Goal: Task Accomplishment & Management: Use online tool/utility

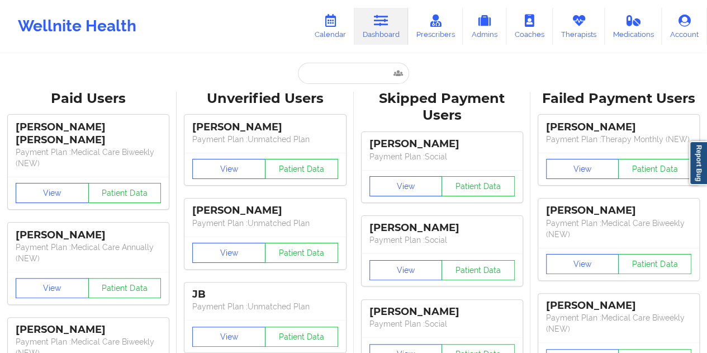
click at [330, 74] on input "text" at bounding box center [353, 73] width 111 height 21
type input "[EMAIL_ADDRESS][DOMAIN_NAME]"
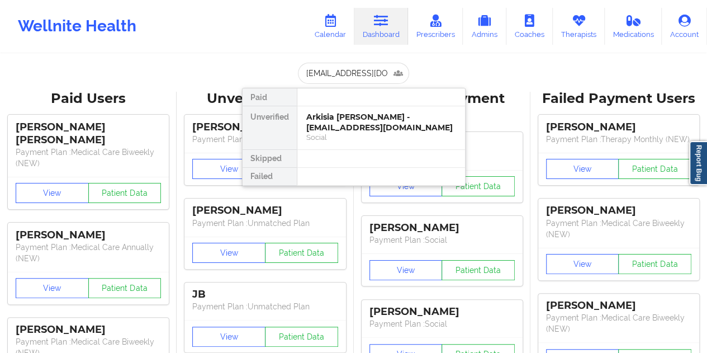
scroll to position [0, 5]
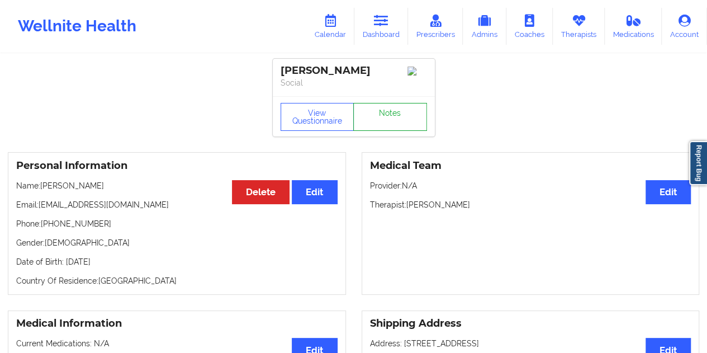
click at [391, 124] on link "Notes" at bounding box center [390, 117] width 74 height 28
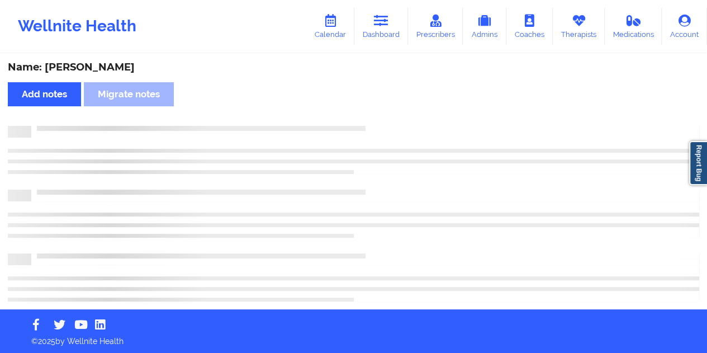
click at [113, 71] on div "Name: [PERSON_NAME]" at bounding box center [353, 67] width 691 height 13
copy div "[PERSON_NAME]"
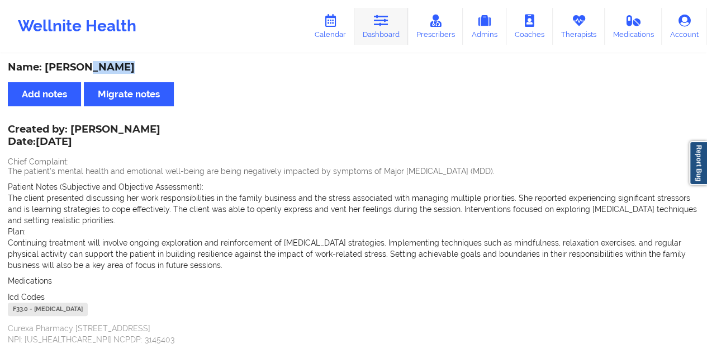
click at [381, 18] on icon at bounding box center [381, 21] width 15 height 12
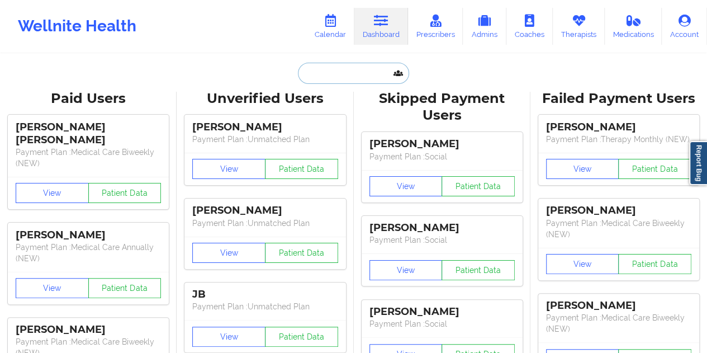
click at [366, 69] on input "text" at bounding box center [353, 73] width 111 height 21
paste input "[EMAIL_ADDRESS][DOMAIN_NAME]"
type input "[EMAIL_ADDRESS][DOMAIN_NAME]"
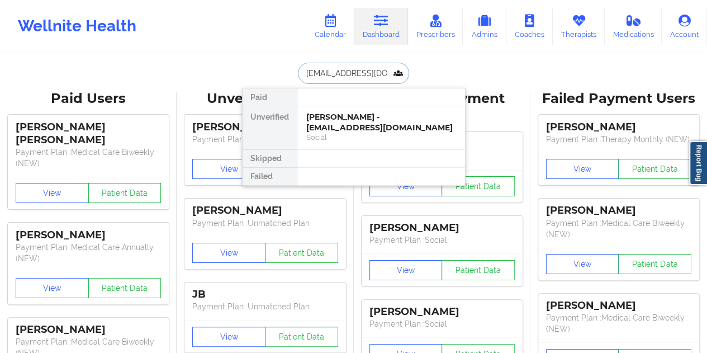
scroll to position [0, 12]
click at [380, 134] on div "Social" at bounding box center [381, 137] width 150 height 10
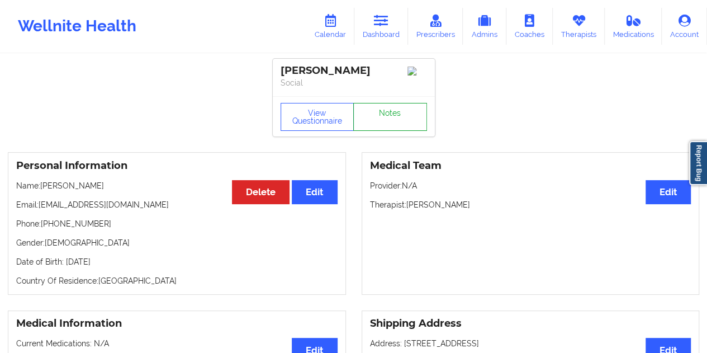
click at [396, 116] on link "Notes" at bounding box center [390, 117] width 74 height 28
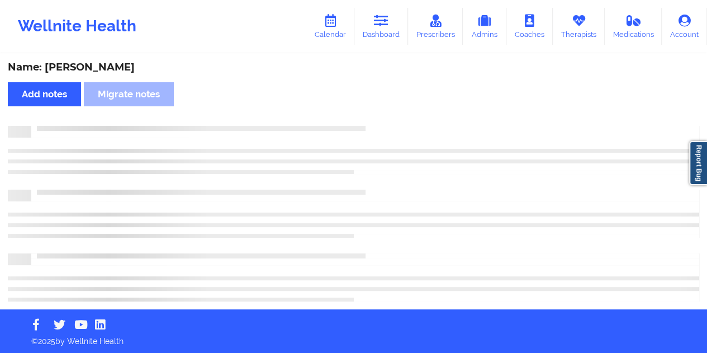
click at [116, 70] on div "Name: [PERSON_NAME]" at bounding box center [353, 67] width 691 height 13
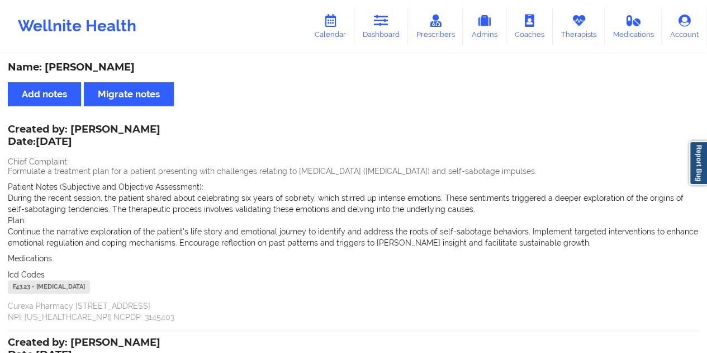
click at [116, 70] on div "Name: [PERSON_NAME]" at bounding box center [353, 67] width 691 height 13
copy div "[PERSON_NAME]"
click at [371, 25] on link "Dashboard" at bounding box center [381, 26] width 54 height 37
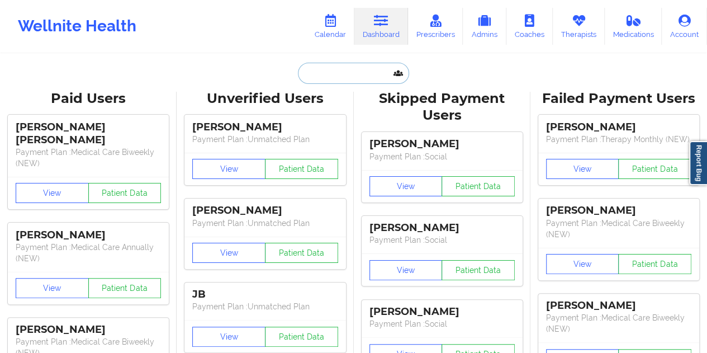
click at [354, 64] on input "text" at bounding box center [353, 73] width 111 height 21
paste input "[EMAIL_ADDRESS][DOMAIN_NAME]"
type input "[EMAIL_ADDRESS][DOMAIN_NAME]"
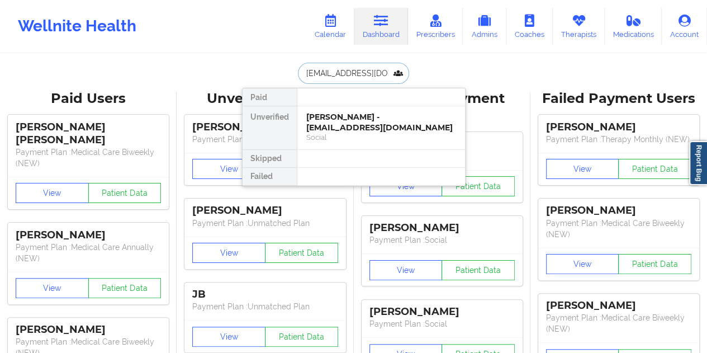
scroll to position [0, 17]
click at [366, 129] on div "[PERSON_NAME] - [EMAIL_ADDRESS][DOMAIN_NAME]" at bounding box center [381, 122] width 150 height 21
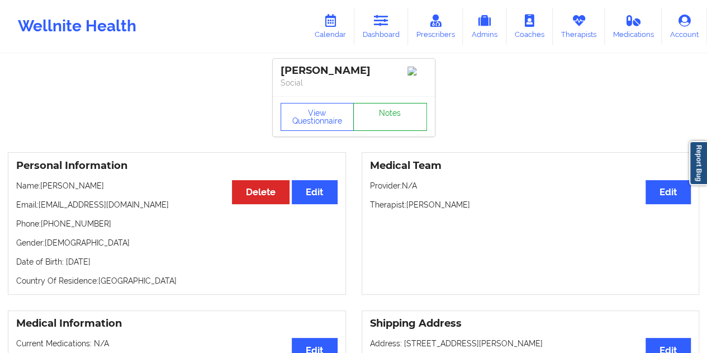
click at [378, 122] on link "Notes" at bounding box center [390, 117] width 74 height 28
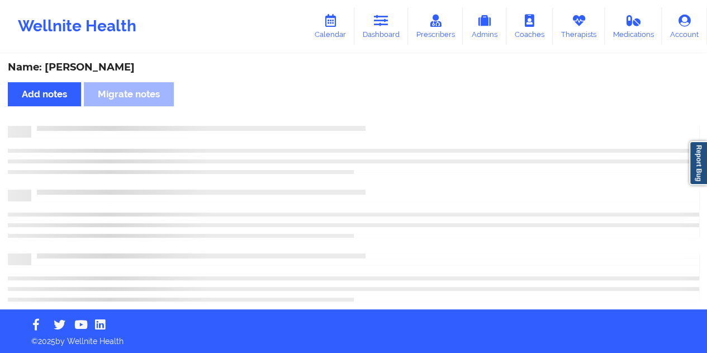
click at [110, 69] on div "Name: [PERSON_NAME]" at bounding box center [353, 67] width 691 height 13
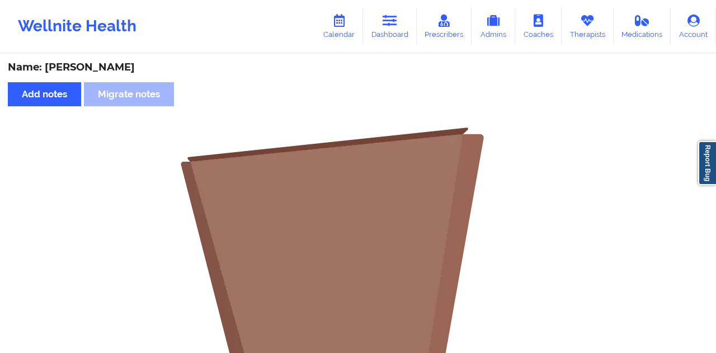
click at [110, 69] on div "Name: [PERSON_NAME]" at bounding box center [358, 67] width 700 height 13
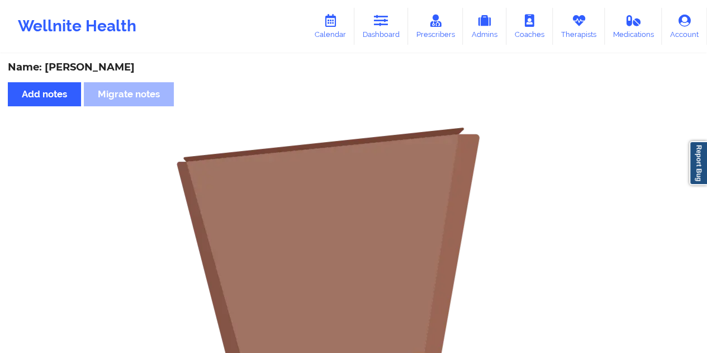
copy div "[PERSON_NAME]"
drag, startPoint x: 374, startPoint y: 26, endPoint x: 387, endPoint y: 33, distance: 15.0
click at [374, 26] on link "Dashboard" at bounding box center [381, 26] width 54 height 37
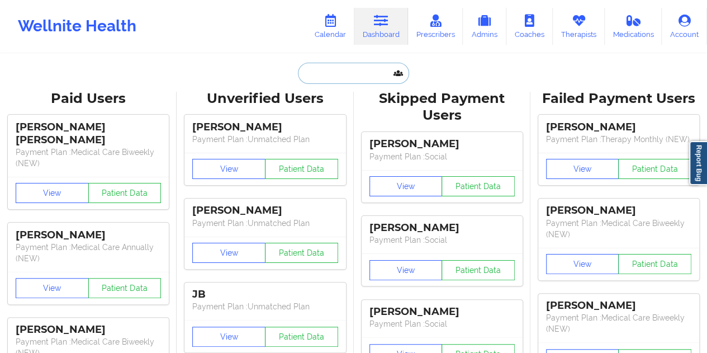
click at [348, 65] on input "text" at bounding box center [353, 73] width 111 height 21
paste input "[EMAIL_ADDRESS][DOMAIN_NAME]"
type input "[EMAIL_ADDRESS][DOMAIN_NAME]"
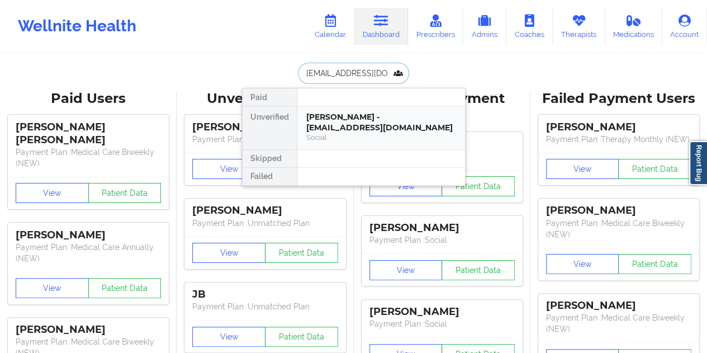
click at [385, 115] on div "[PERSON_NAME] - [EMAIL_ADDRESS][DOMAIN_NAME]" at bounding box center [381, 122] width 150 height 21
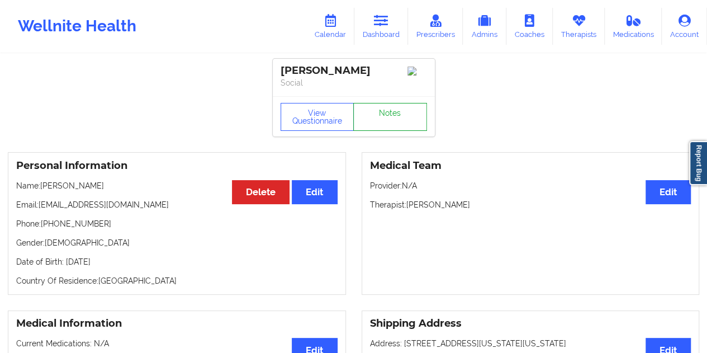
click at [394, 119] on link "Notes" at bounding box center [390, 117] width 74 height 28
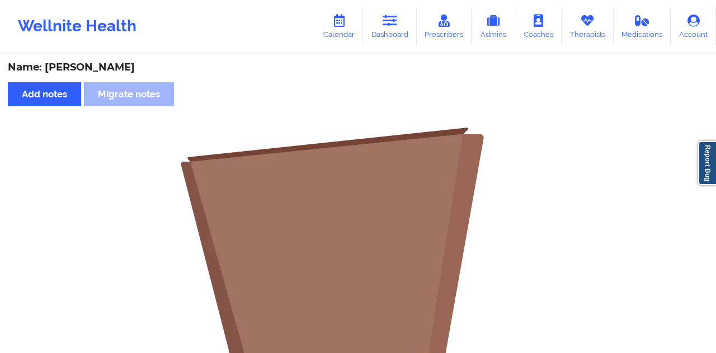
click at [97, 63] on div "Name: [PERSON_NAME]" at bounding box center [358, 67] width 700 height 13
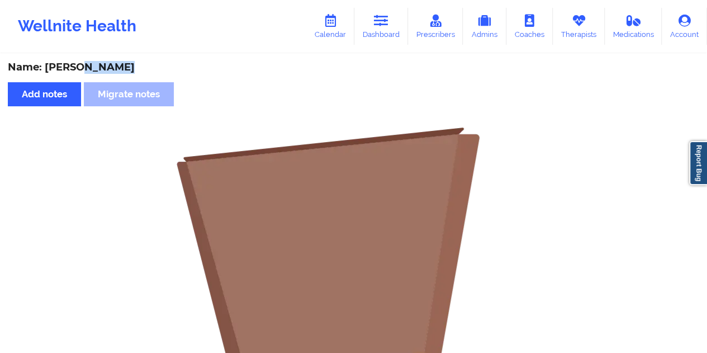
copy div "[PERSON_NAME]"
click at [364, 37] on link "Dashboard" at bounding box center [381, 26] width 54 height 37
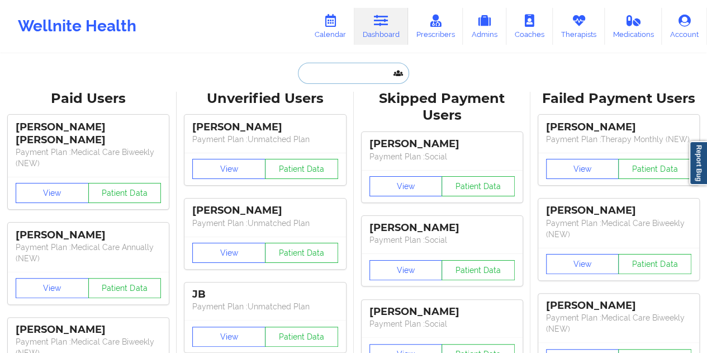
click at [339, 78] on input "text" at bounding box center [353, 73] width 111 height 21
paste input "[EMAIL_ADDRESS][DOMAIN_NAME]"
type input "[EMAIL_ADDRESS][DOMAIN_NAME]"
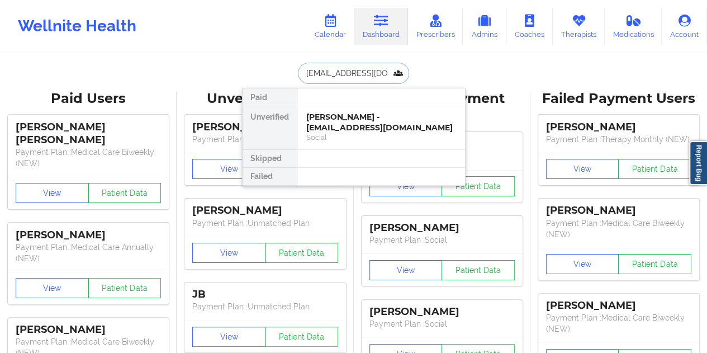
click at [359, 120] on div "[PERSON_NAME] - [EMAIL_ADDRESS][DOMAIN_NAME]" at bounding box center [381, 122] width 150 height 21
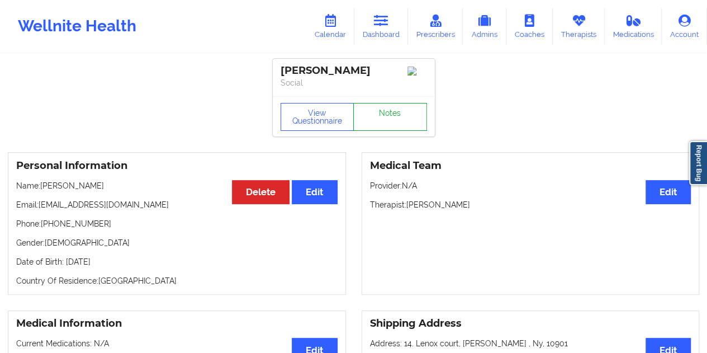
click at [382, 116] on link "Notes" at bounding box center [390, 117] width 74 height 28
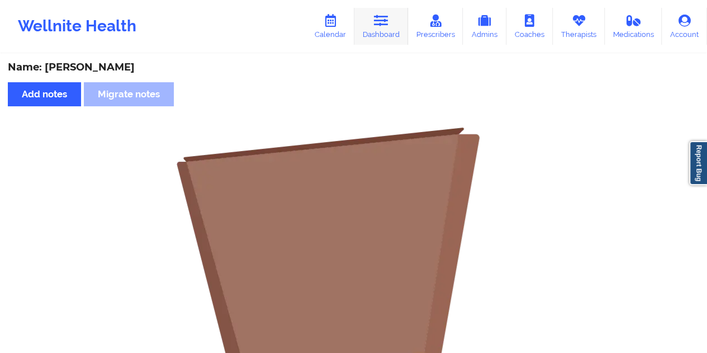
click at [390, 34] on link "Dashboard" at bounding box center [381, 26] width 54 height 37
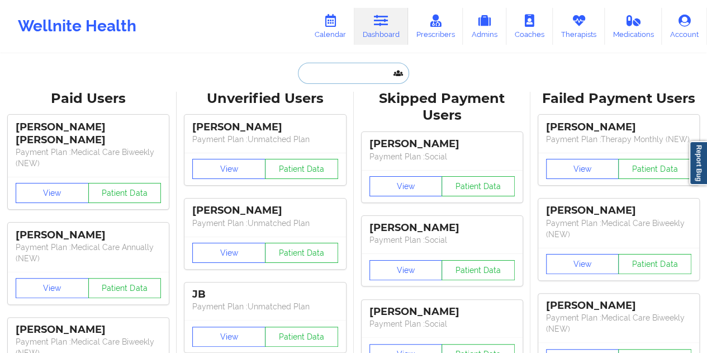
click at [337, 69] on input "text" at bounding box center [353, 73] width 111 height 21
paste input "[EMAIL_ADDRESS][DOMAIN_NAME]"
type input "[EMAIL_ADDRESS][DOMAIN_NAME]"
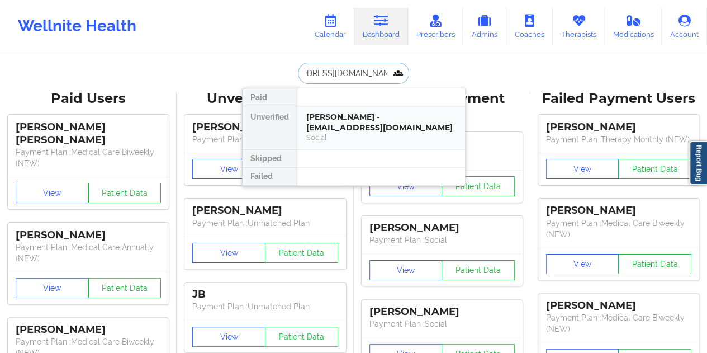
click at [362, 122] on div "[PERSON_NAME] - [EMAIL_ADDRESS][DOMAIN_NAME]" at bounding box center [381, 122] width 150 height 21
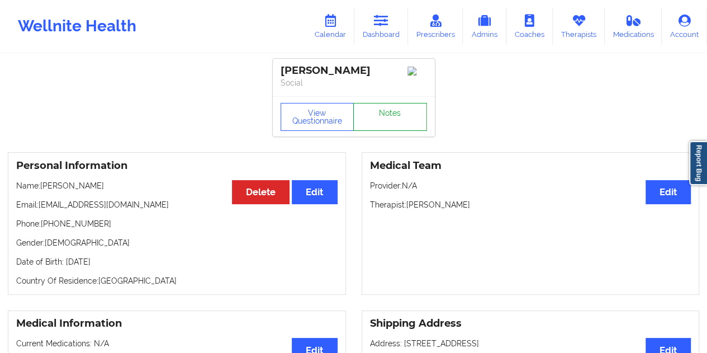
click at [388, 116] on link "Notes" at bounding box center [390, 117] width 74 height 28
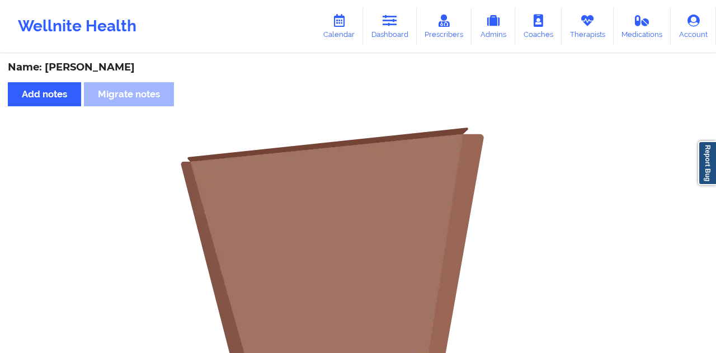
click at [106, 67] on div "Name: [PERSON_NAME]" at bounding box center [358, 67] width 700 height 13
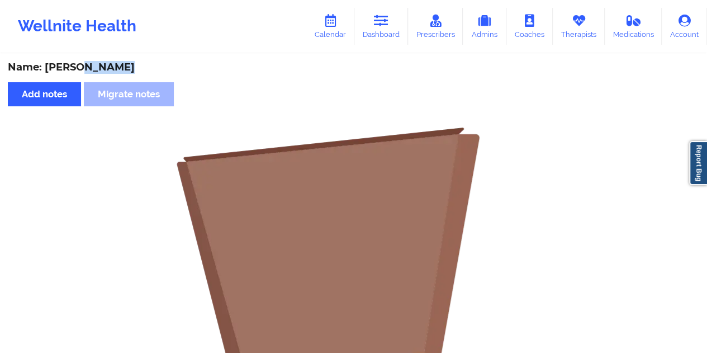
copy div "[PERSON_NAME]"
click at [388, 31] on link "Dashboard" at bounding box center [381, 26] width 54 height 37
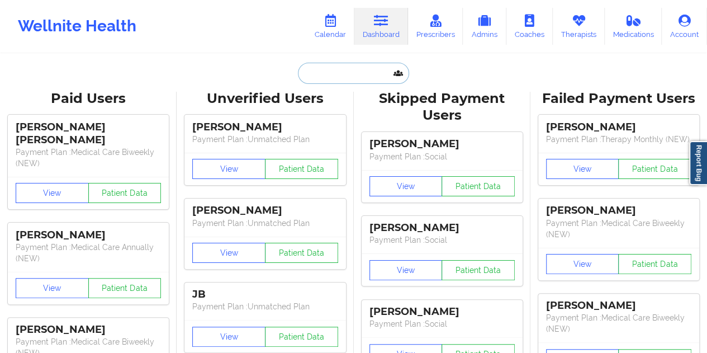
click at [351, 79] on input "text" at bounding box center [353, 73] width 111 height 21
paste input "[EMAIL_ADDRESS][DOMAIN_NAME]"
type input "[EMAIL_ADDRESS][DOMAIN_NAME]"
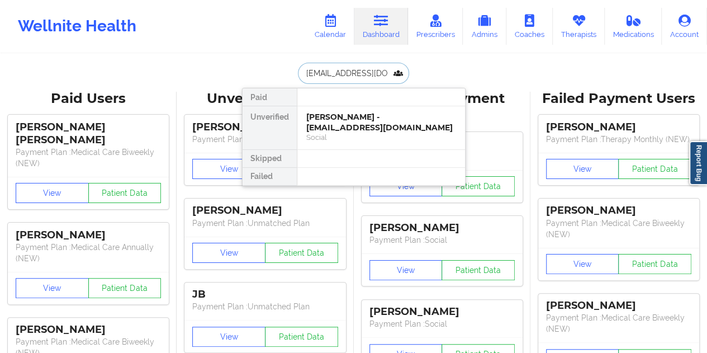
scroll to position [0, 39]
click at [344, 126] on div "[PERSON_NAME] - [EMAIL_ADDRESS][DOMAIN_NAME]" at bounding box center [381, 122] width 150 height 21
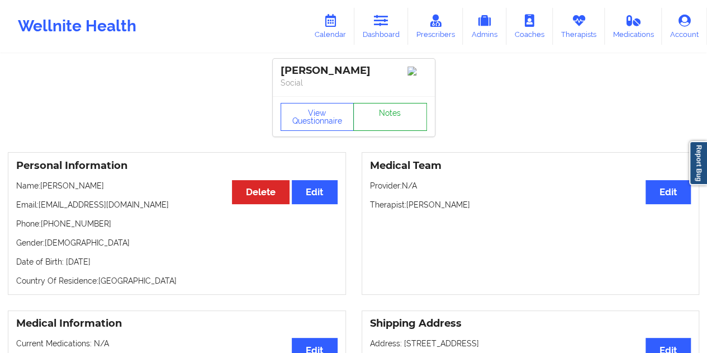
click at [377, 118] on link "Notes" at bounding box center [390, 117] width 74 height 28
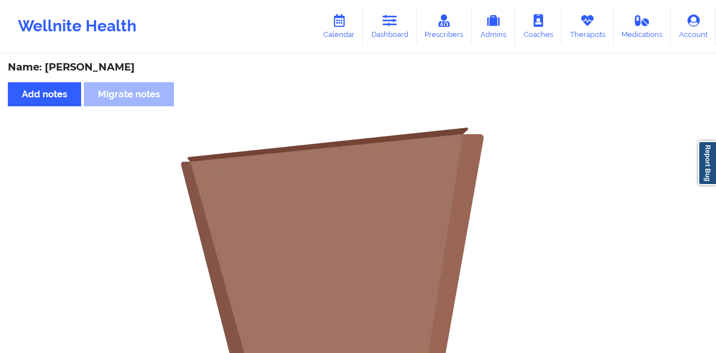
click at [114, 65] on div "Name: [PERSON_NAME]" at bounding box center [358, 67] width 700 height 13
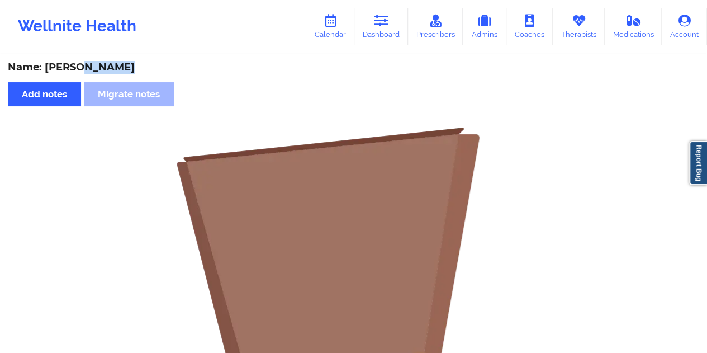
click at [114, 65] on div "Name: [PERSON_NAME]" at bounding box center [353, 67] width 691 height 13
copy div "[PERSON_NAME]"
click at [372, 27] on link "Dashboard" at bounding box center [381, 26] width 54 height 37
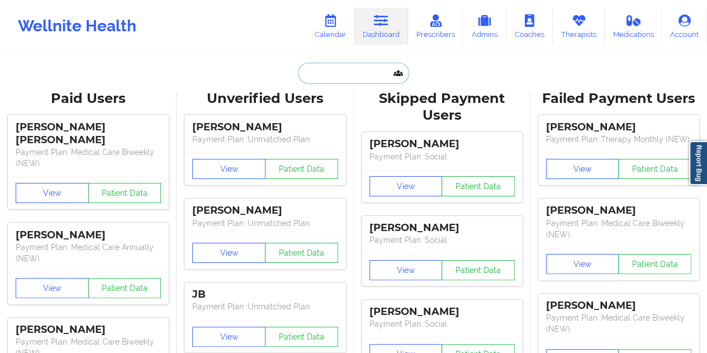
click at [357, 64] on input "text" at bounding box center [353, 73] width 111 height 21
paste input "[EMAIL_ADDRESS][DOMAIN_NAME]"
type input "[EMAIL_ADDRESS][DOMAIN_NAME]"
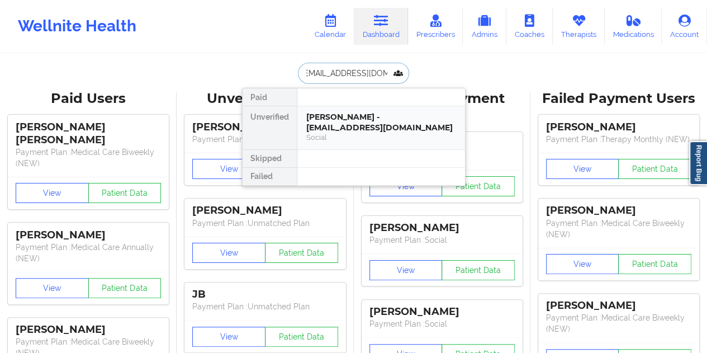
click at [369, 119] on div "[PERSON_NAME] - [EMAIL_ADDRESS][DOMAIN_NAME]" at bounding box center [381, 122] width 150 height 21
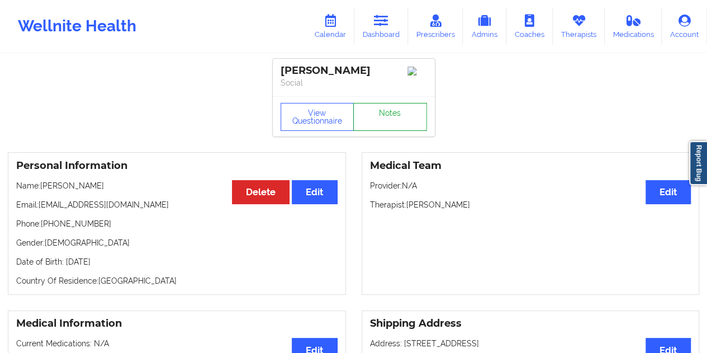
click at [402, 121] on link "Notes" at bounding box center [390, 117] width 74 height 28
